Goal: Task Accomplishment & Management: Use online tool/utility

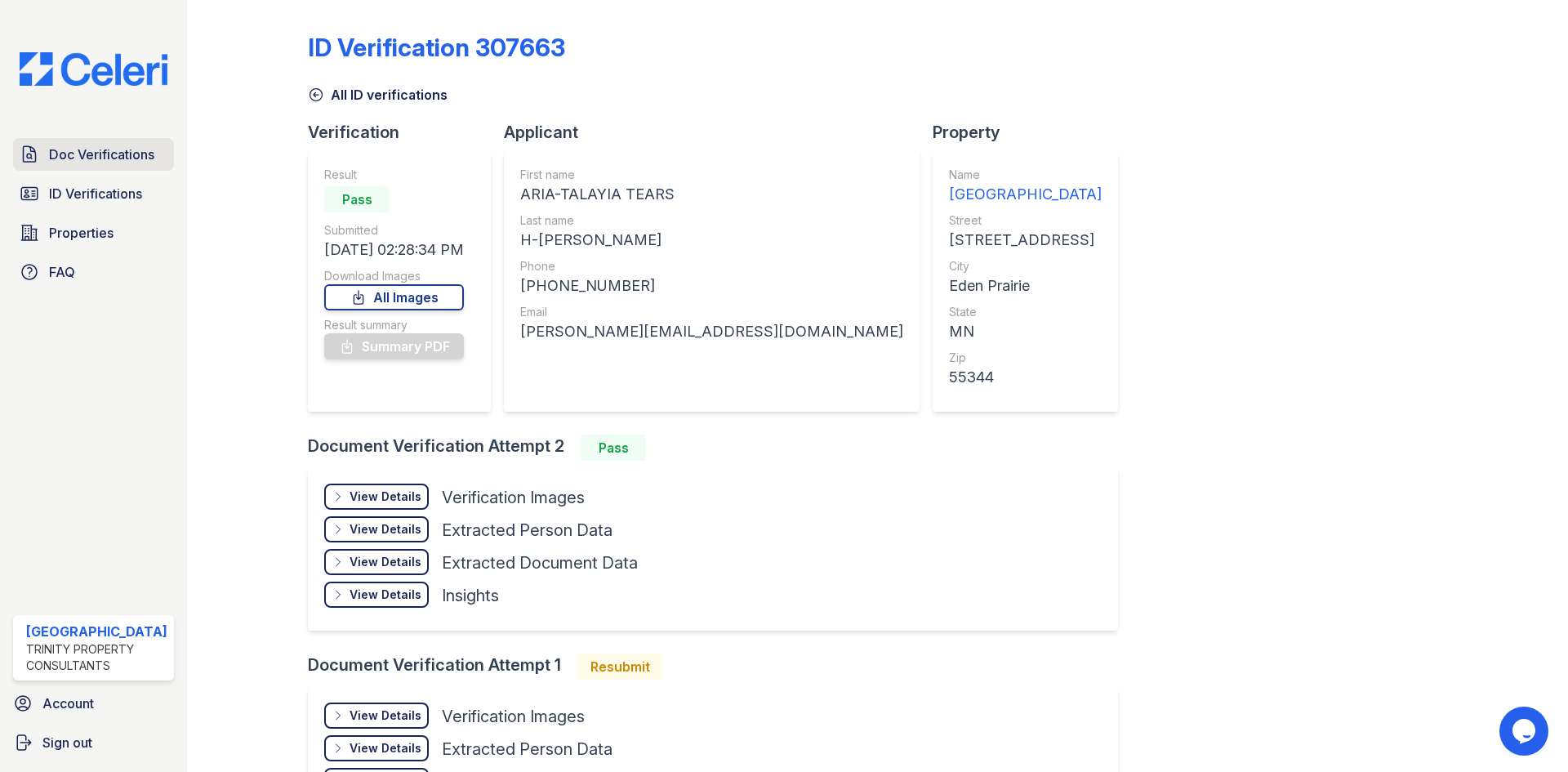
click at [105, 155] on span "Doc Verifications" at bounding box center [101, 154] width 106 height 20
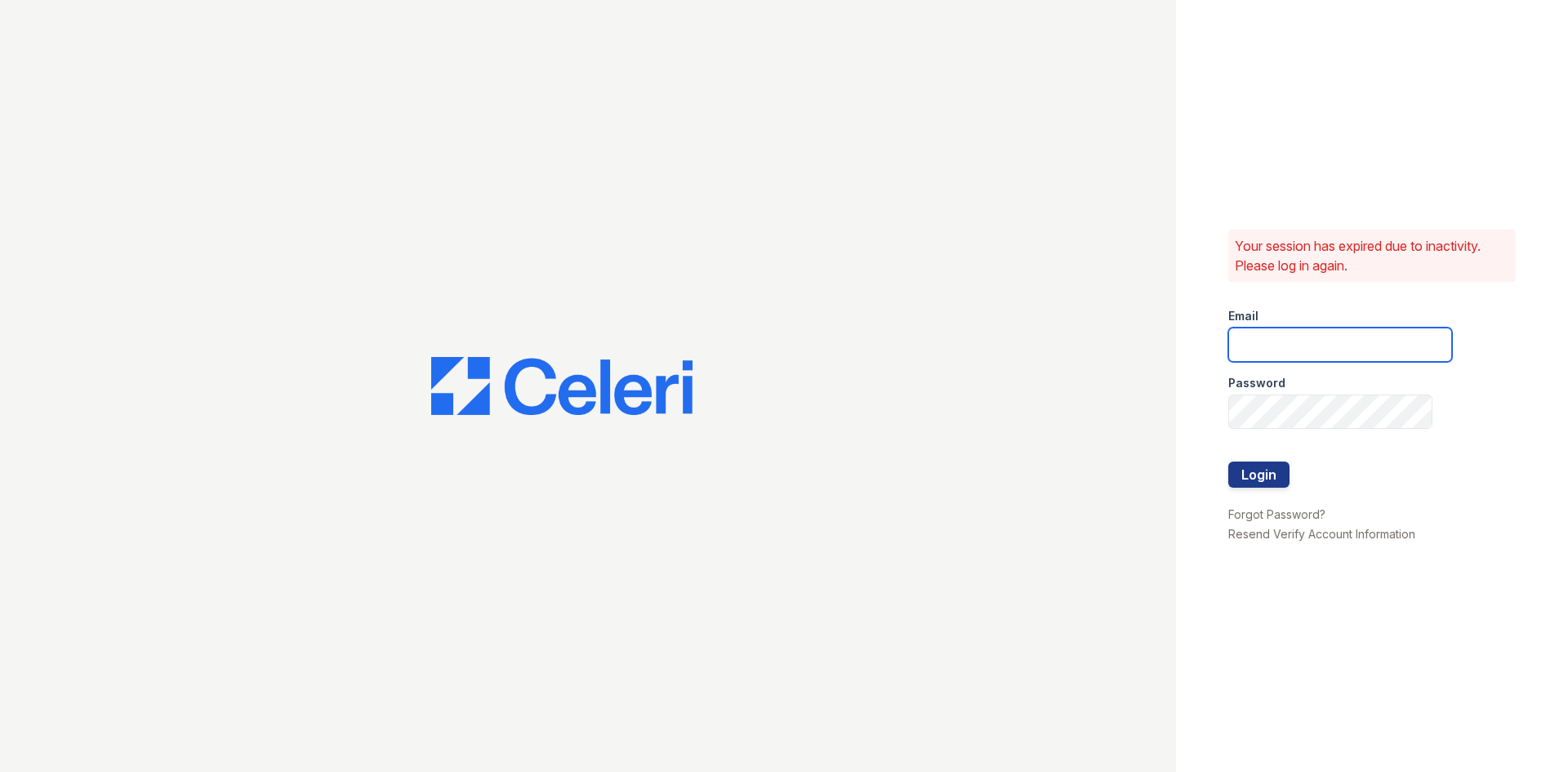
type input "[EMAIL_ADDRESS][DOMAIN_NAME]"
click at [1261, 478] on button "Login" at bounding box center [1259, 475] width 61 height 26
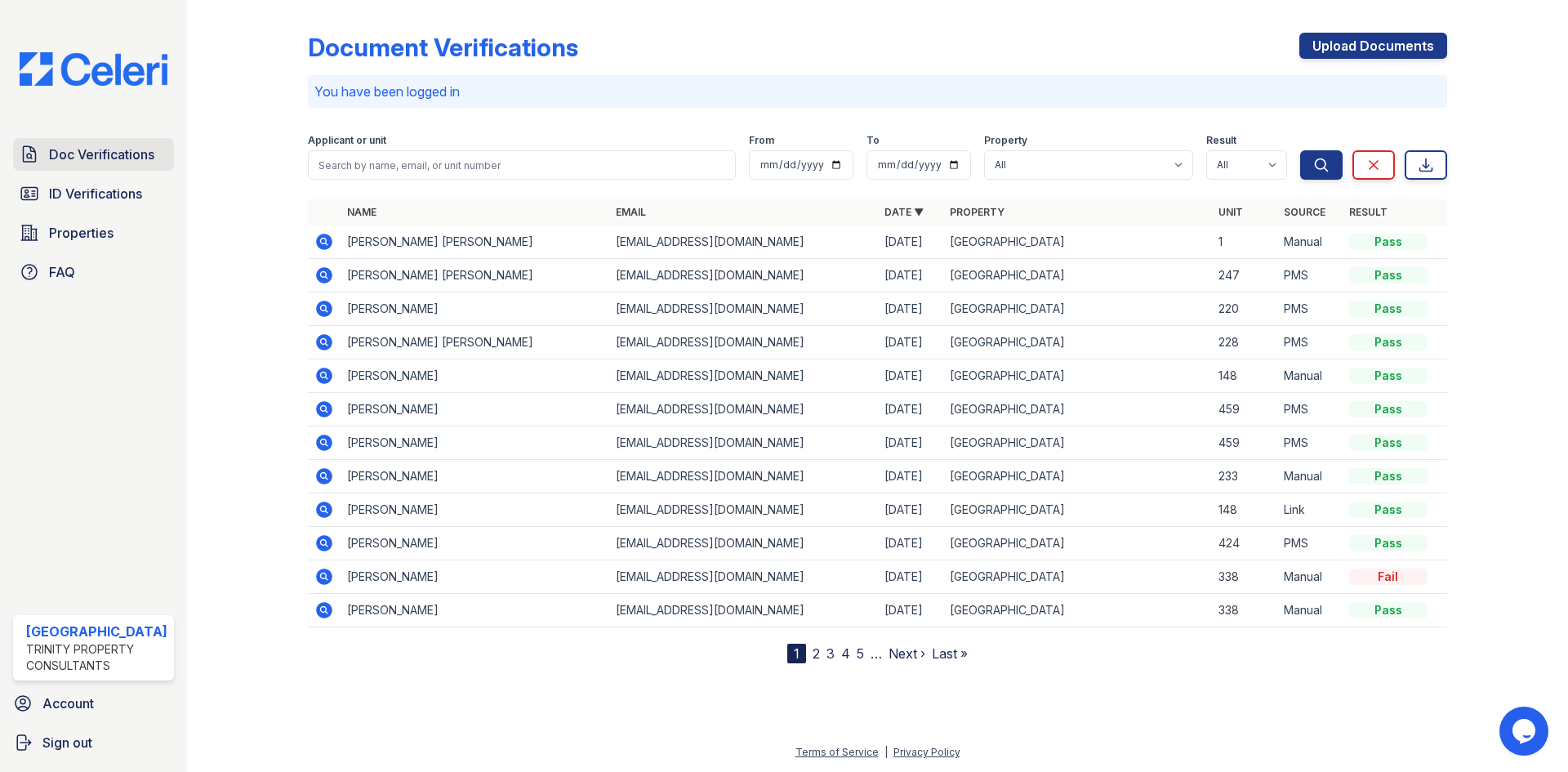
click at [156, 151] on link "Doc Verifications" at bounding box center [93, 155] width 161 height 33
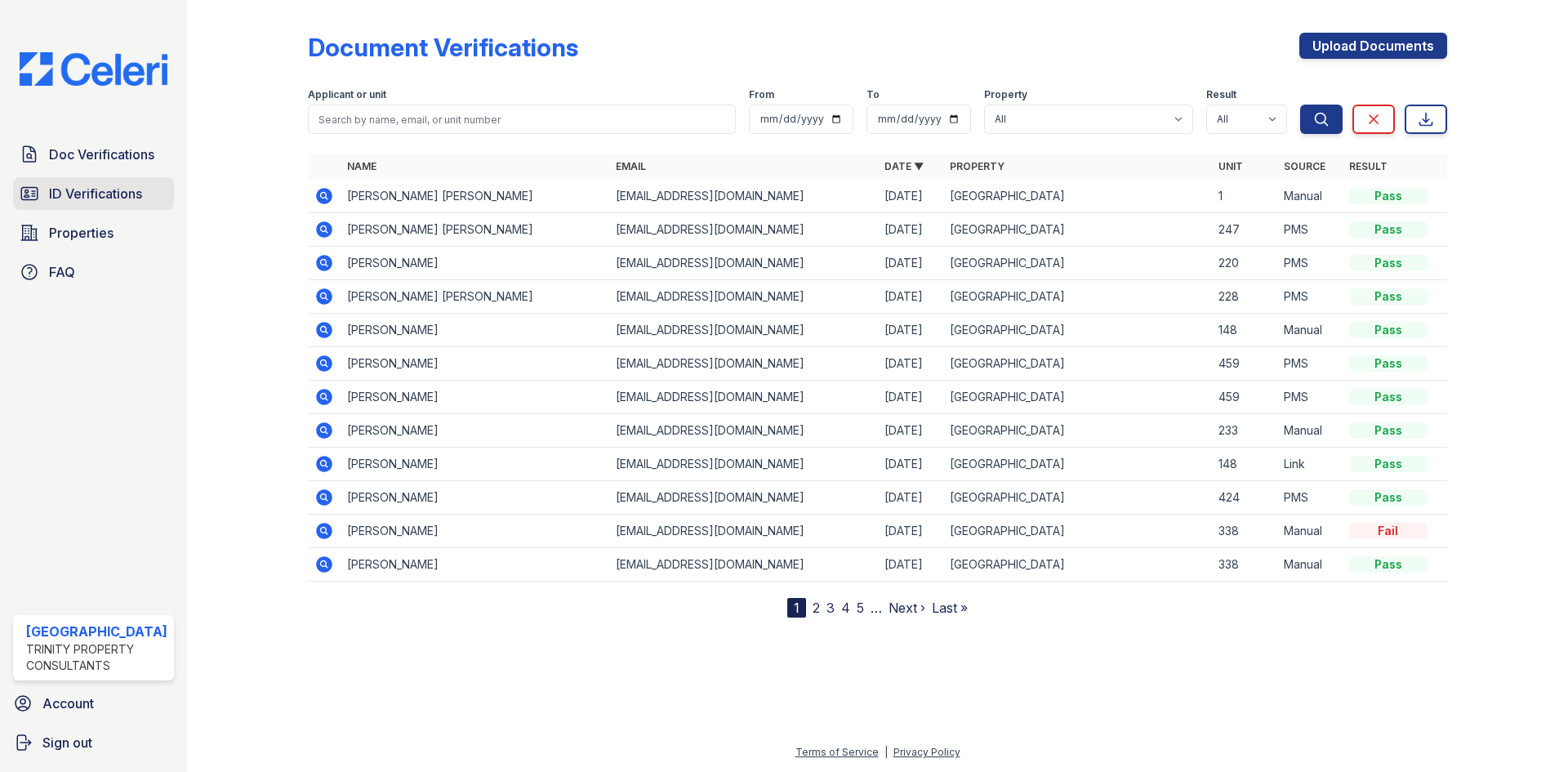
click at [115, 195] on span "ID Verifications" at bounding box center [95, 193] width 93 height 20
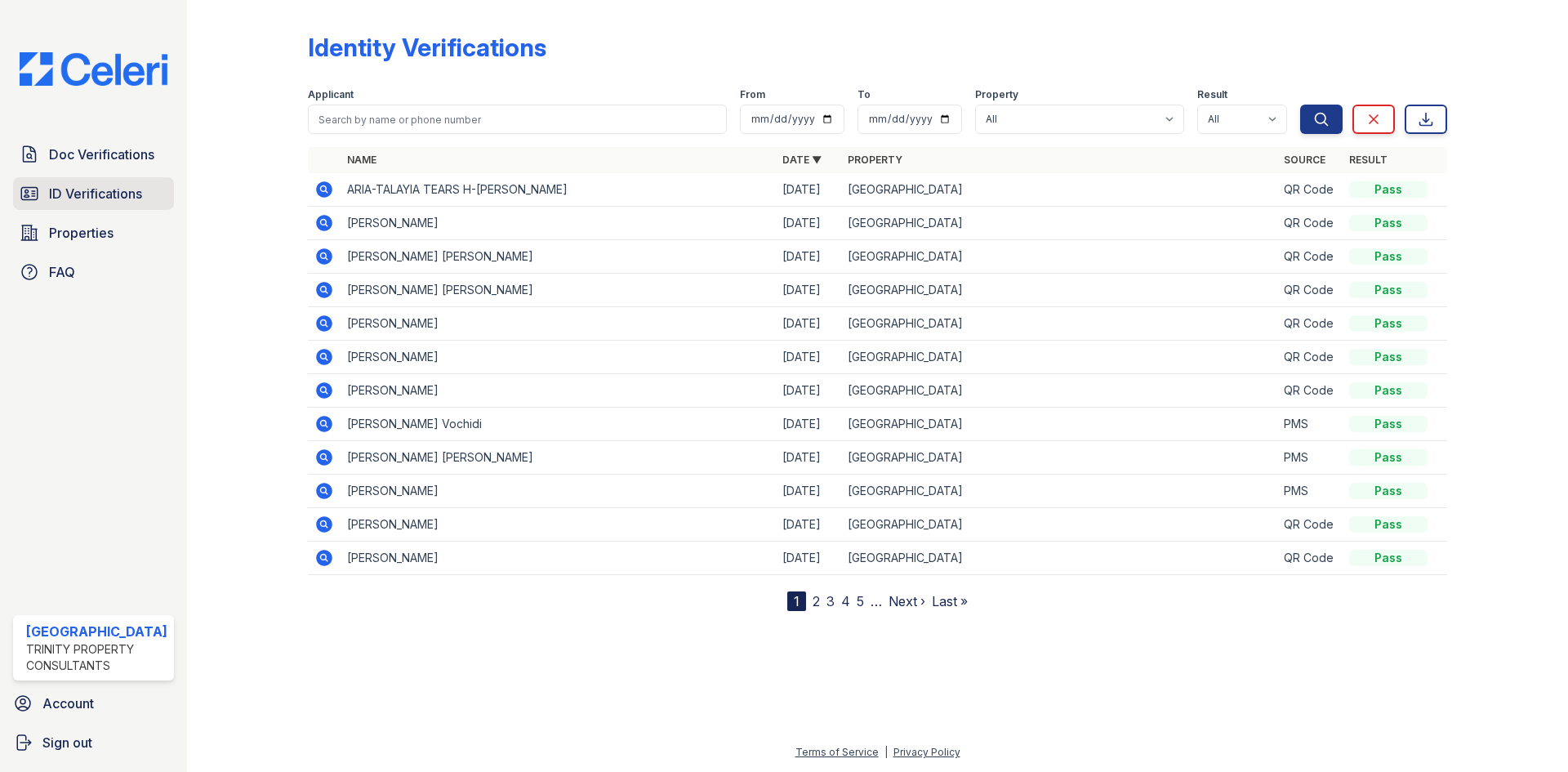
click at [106, 190] on span "ID Verifications" at bounding box center [95, 193] width 93 height 20
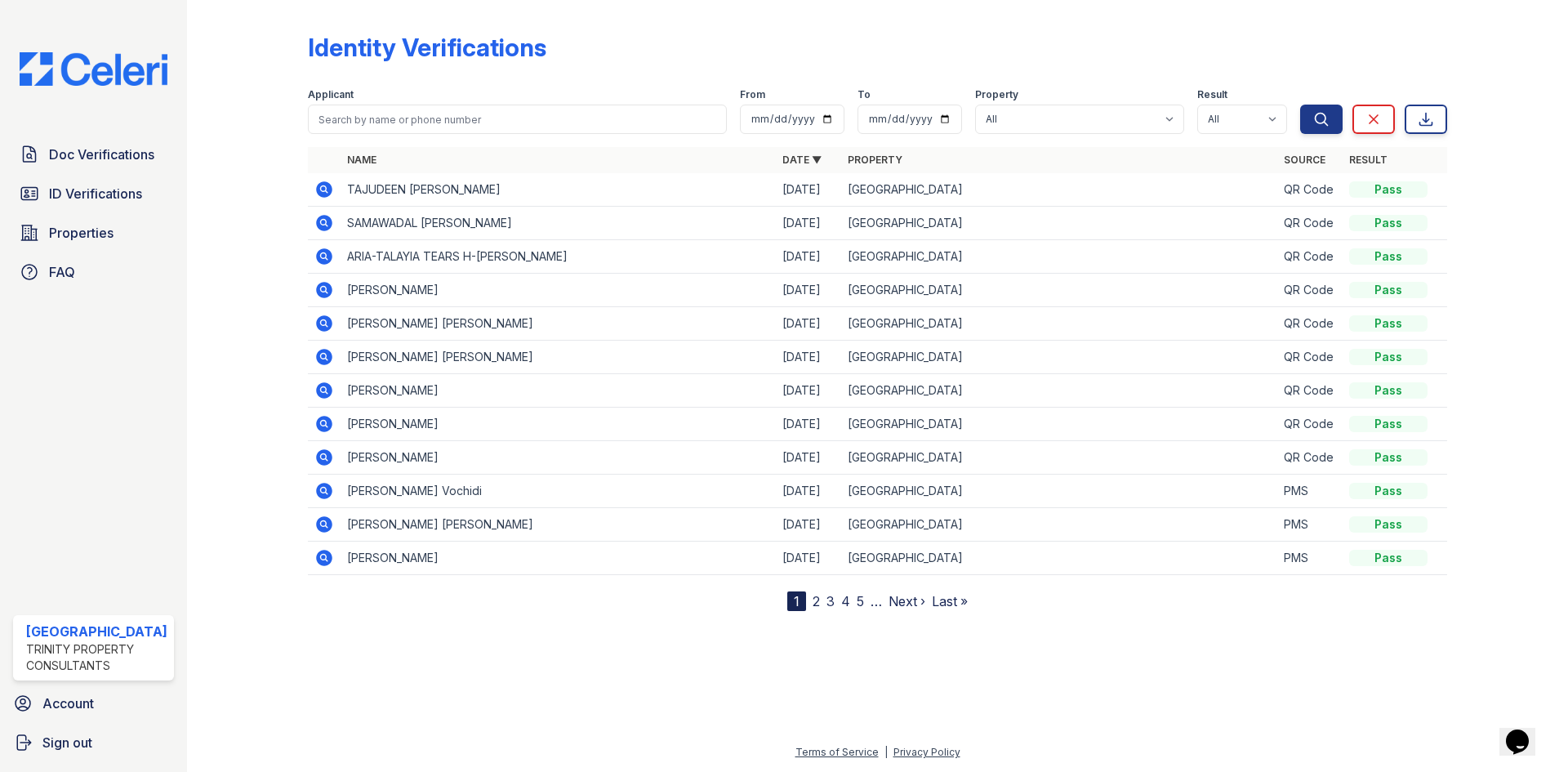
click at [656, 88] on div "Applicant From To Property All ReNew Town Center Result All Pass Fail Caution R…" at bounding box center [804, 107] width 992 height 52
click at [112, 189] on span "ID Verifications" at bounding box center [95, 193] width 93 height 20
